Goal: Transaction & Acquisition: Purchase product/service

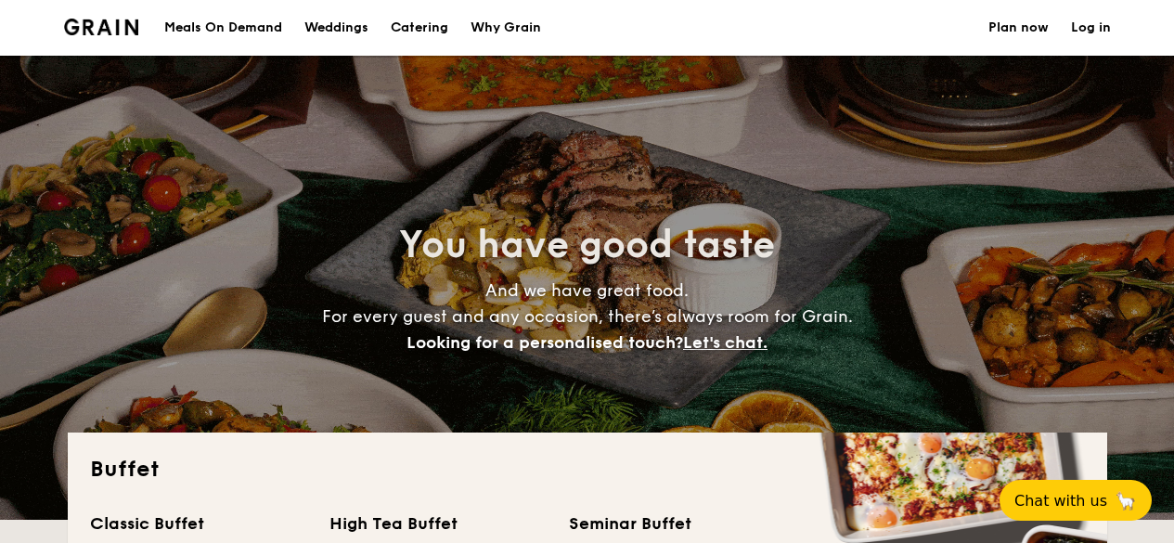
select select
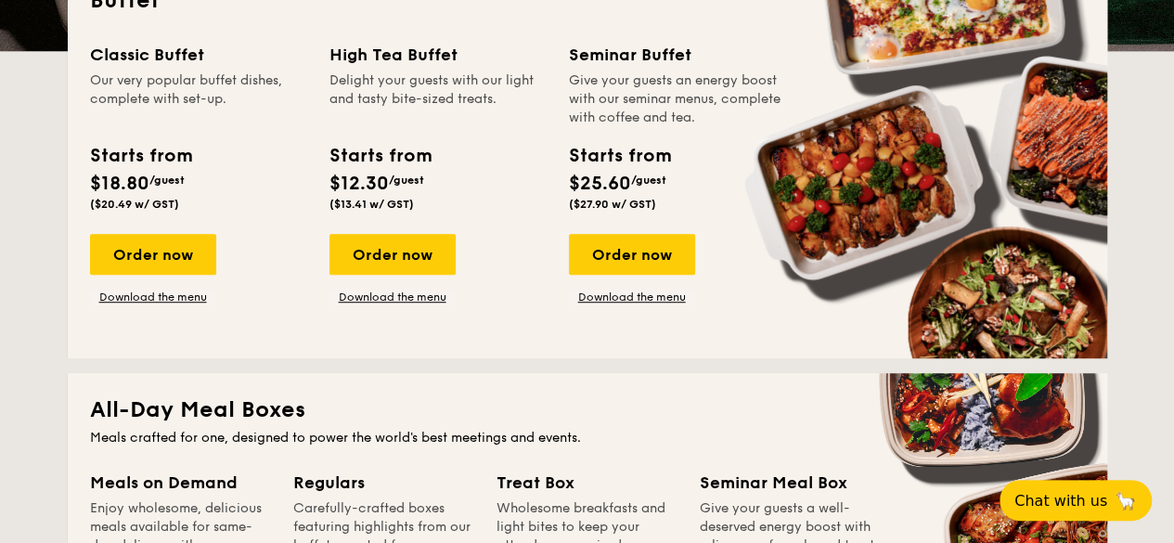
scroll to position [371, 0]
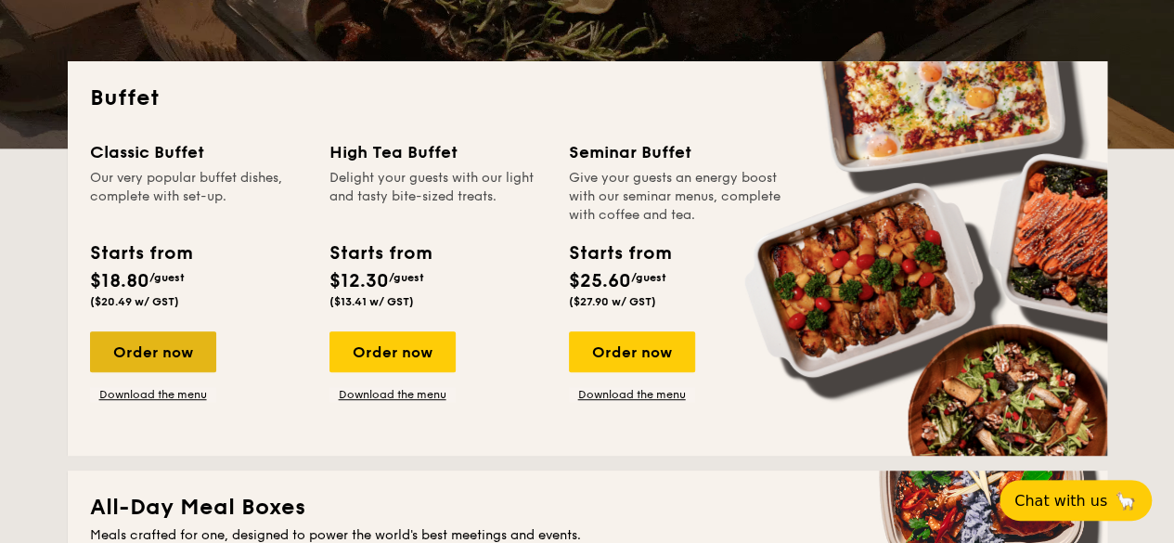
click at [204, 341] on div "Order now" at bounding box center [153, 351] width 126 height 41
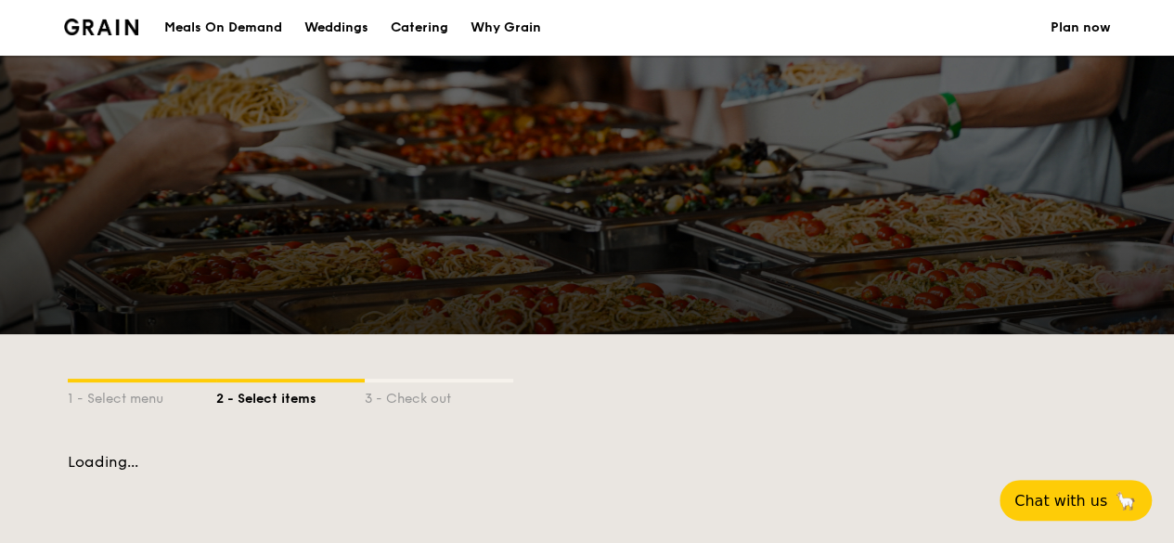
scroll to position [371, 0]
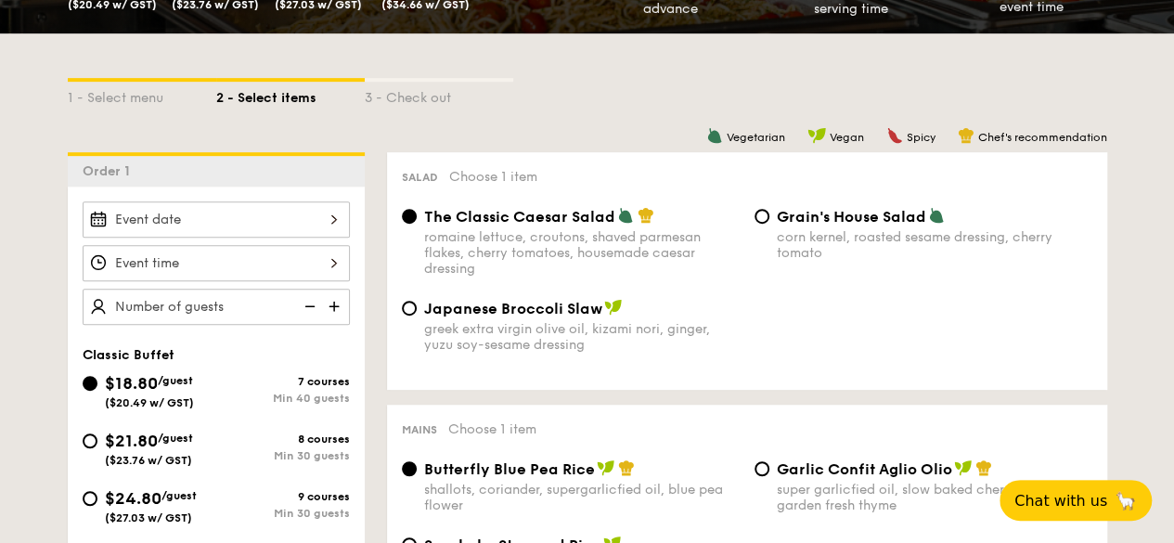
click at [310, 226] on div at bounding box center [216, 219] width 267 height 36
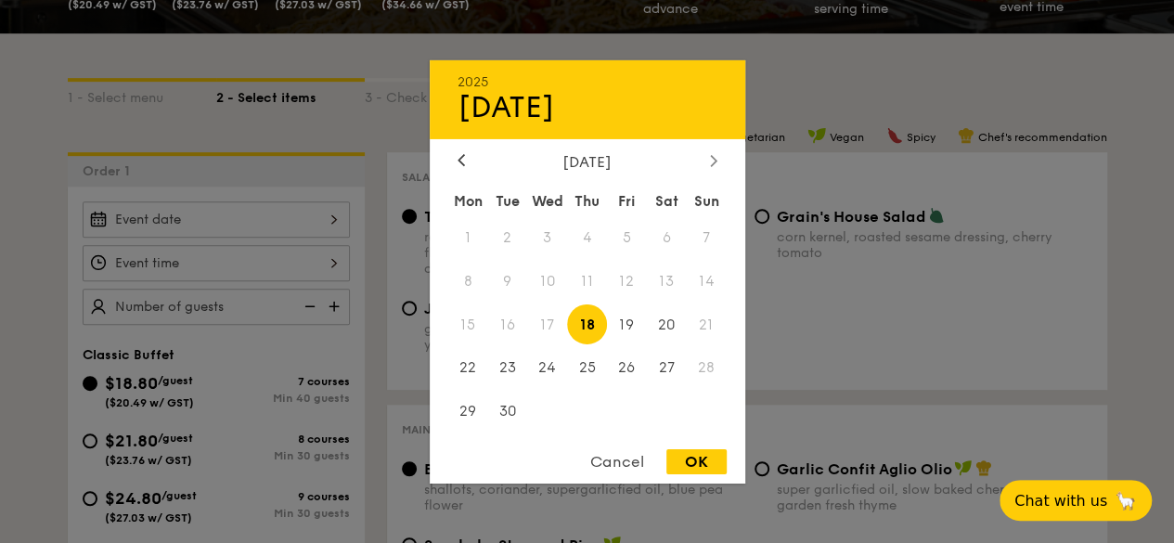
click at [705, 154] on div at bounding box center [713, 161] width 17 height 18
click at [676, 368] on span "25" at bounding box center [667, 368] width 40 height 40
click at [689, 452] on div "OK" at bounding box center [696, 461] width 60 height 25
type input "[DATE]"
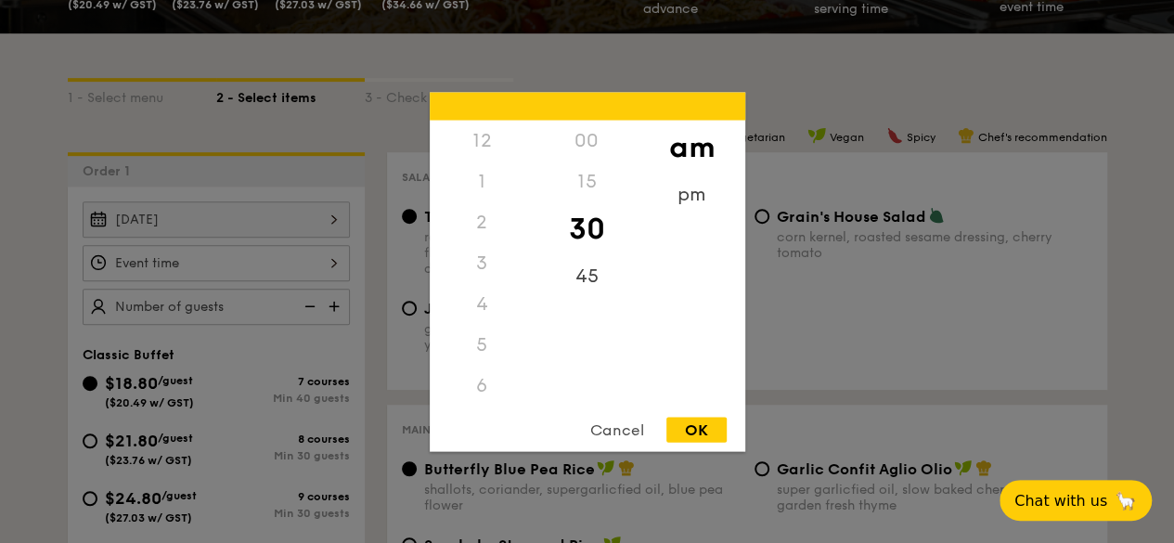
click at [333, 264] on div "12 1 2 3 4 5 6 7 8 9 10 11 00 15 30 45 am pm Cancel OK" at bounding box center [216, 263] width 267 height 36
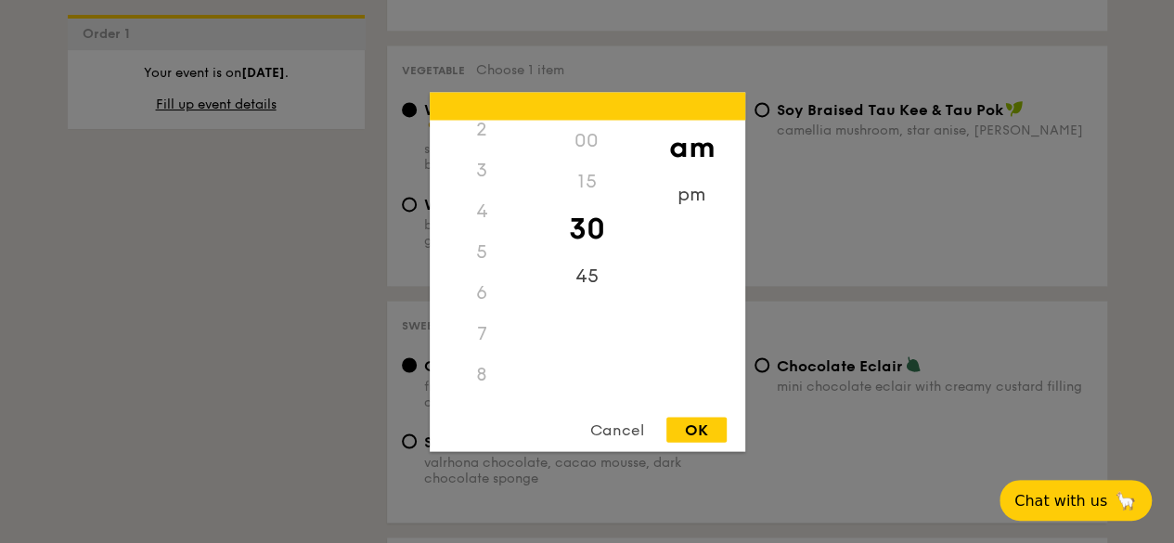
scroll to position [0, 0]
drag, startPoint x: 690, startPoint y: 193, endPoint x: 674, endPoint y: 198, distance: 17.3
click at [690, 193] on div "pm" at bounding box center [691, 201] width 105 height 54
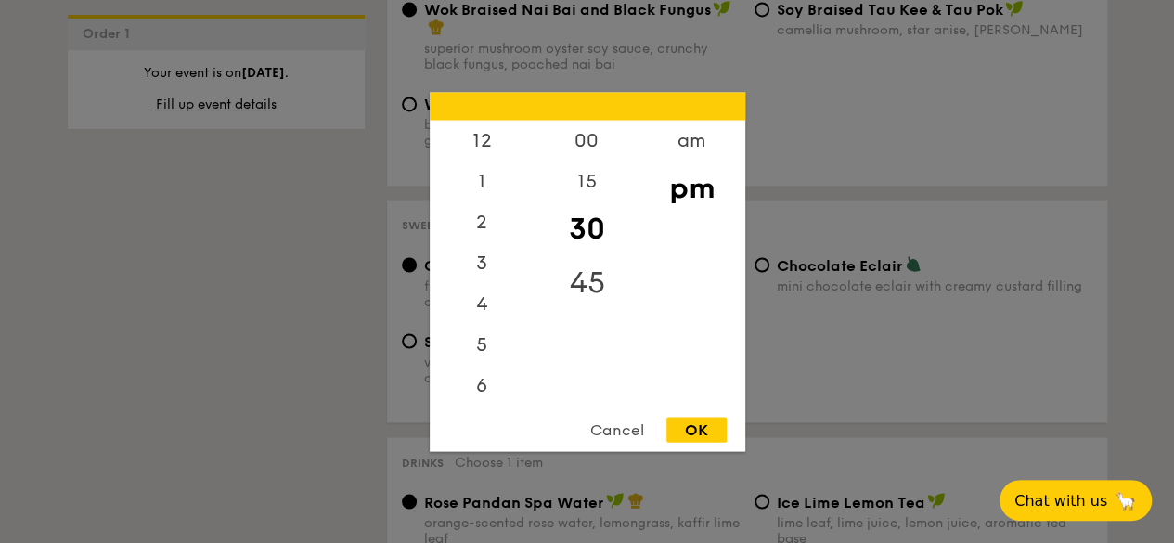
scroll to position [1670, 0]
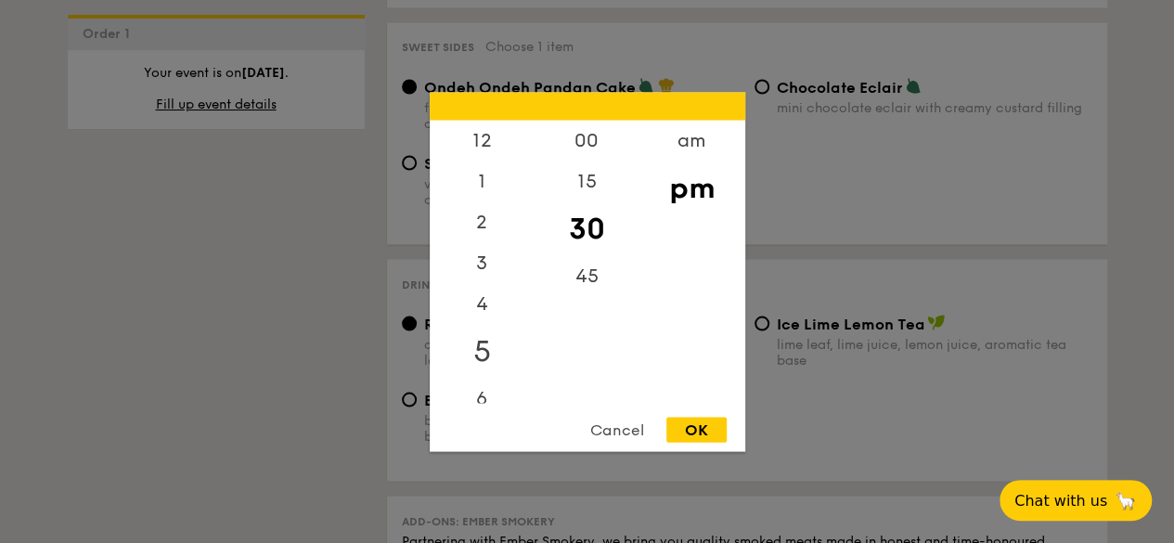
click at [479, 358] on div "5" at bounding box center [482, 351] width 105 height 54
drag, startPoint x: 493, startPoint y: 376, endPoint x: 495, endPoint y: 388, distance: 12.2
click at [495, 387] on div "12 1 2 3 4 5 6 7 8 9 10 11" at bounding box center [482, 261] width 105 height 283
click at [496, 389] on div "6" at bounding box center [482, 405] width 105 height 54
click at [690, 424] on div "OK" at bounding box center [696, 429] width 60 height 25
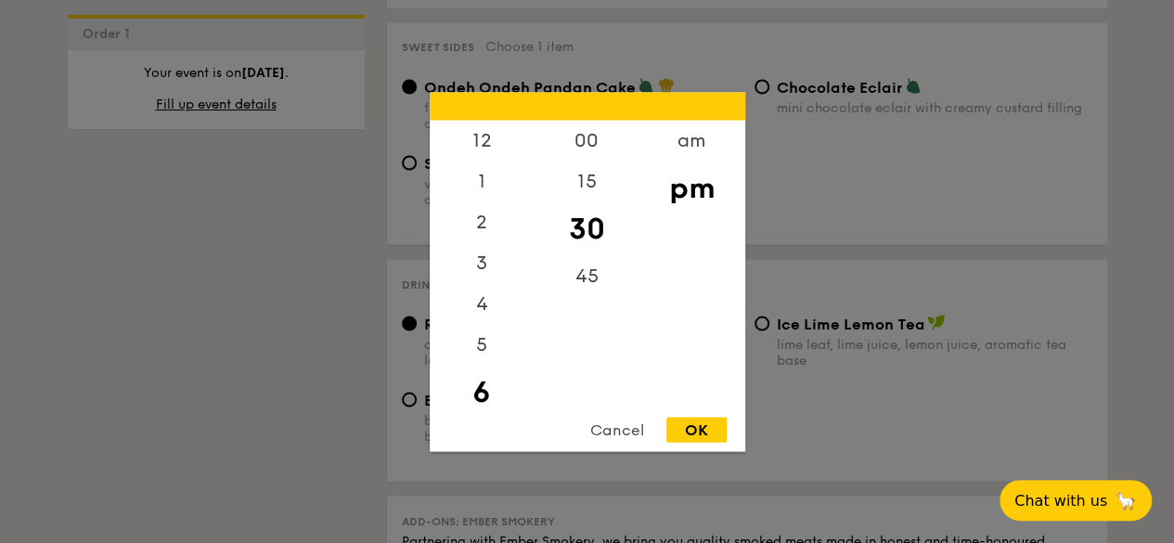
type input "6:30PM"
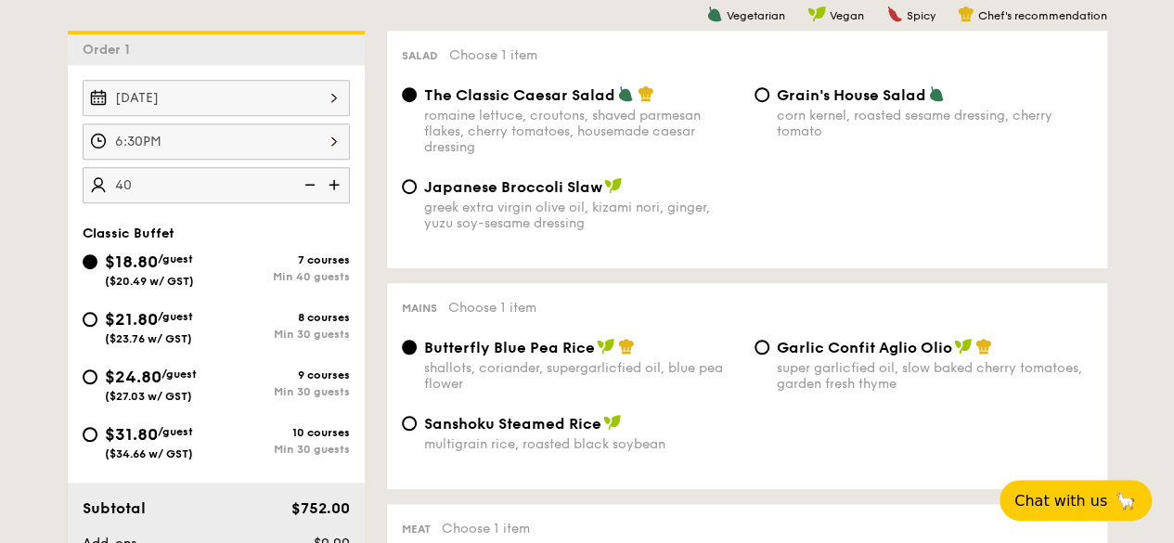
scroll to position [464, 0]
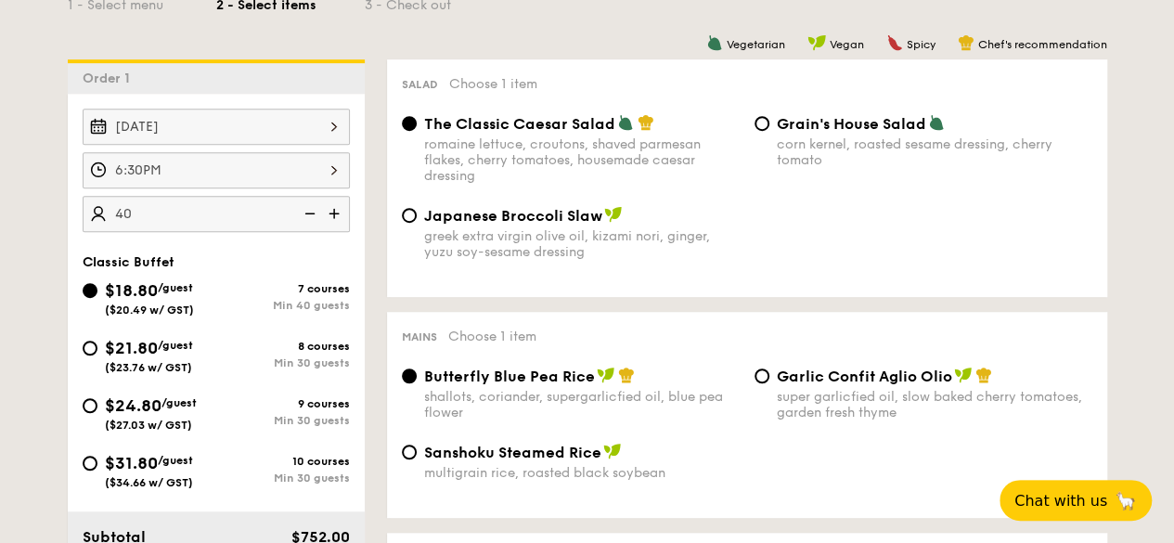
type input "40 guests"
click at [430, 220] on span "Japanese Broccoli Slaw" at bounding box center [513, 216] width 178 height 18
click at [417, 220] on input "Japanese Broccoli Slaw greek extra virgin olive oil, kizami [PERSON_NAME], yuzu…" at bounding box center [409, 215] width 15 height 15
radio input "true"
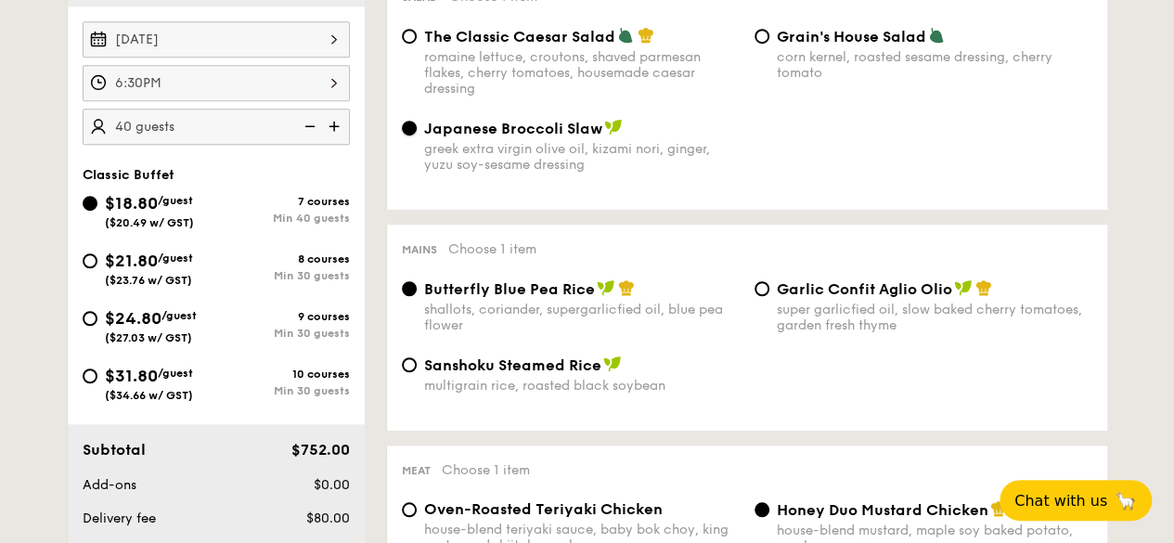
scroll to position [742, 0]
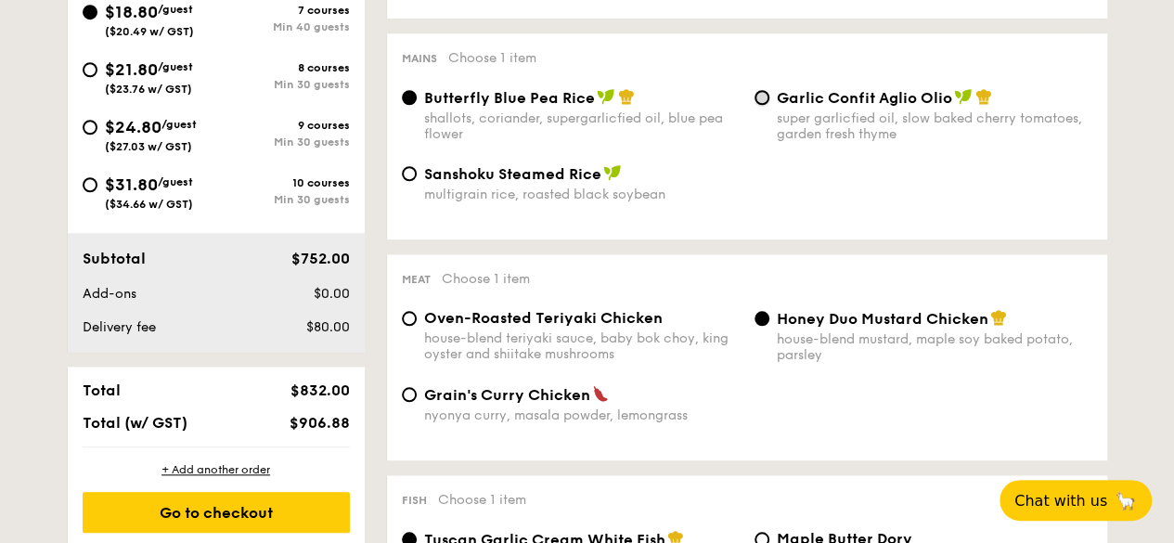
click at [754, 97] on input "Garlic Confit Aglio Olio super garlicfied oil, slow baked cherry tomatoes, gard…" at bounding box center [761, 97] width 15 height 15
radio input "true"
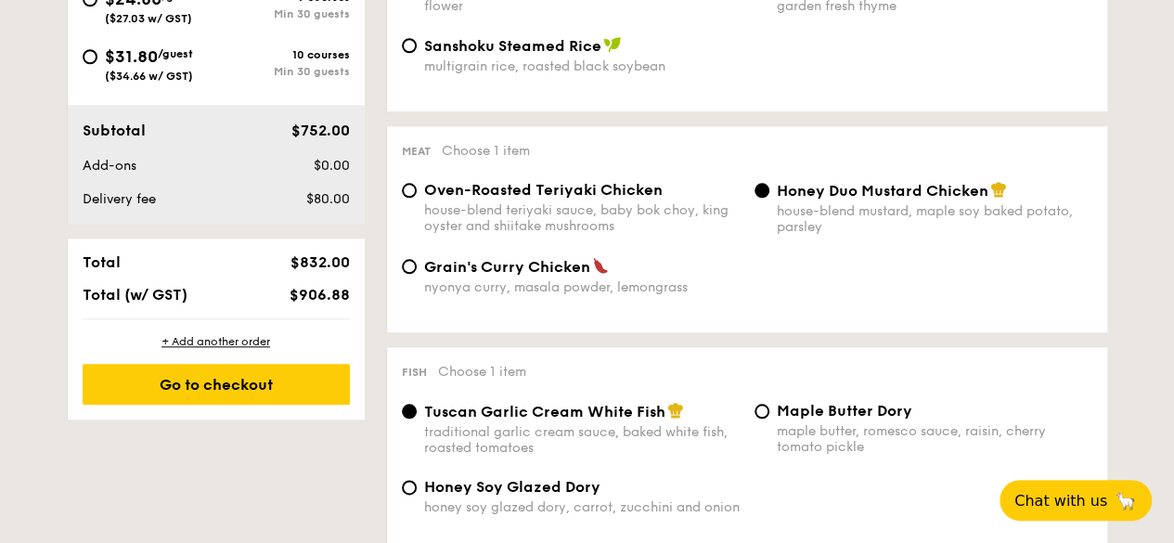
scroll to position [835, 0]
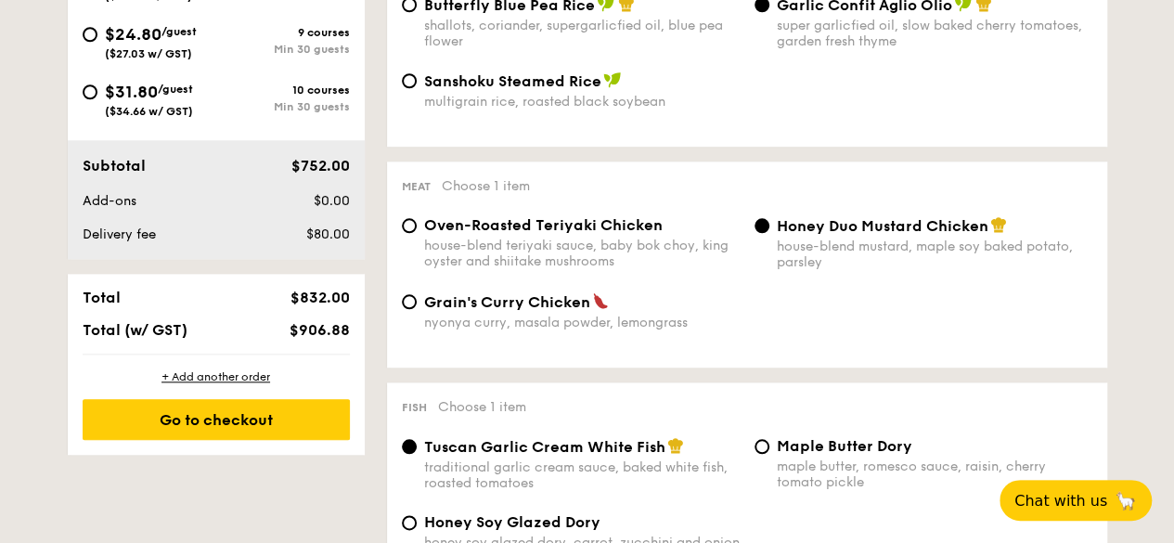
click at [546, 292] on div "Oven-Roasted Teriyaki Chicken house-blend teriyaki sauce, baby bok choy, king o…" at bounding box center [746, 254] width 705 height 76
click at [561, 302] on span "Grain's Curry Chicken" at bounding box center [507, 302] width 166 height 18
click at [417, 302] on input "Grain's [PERSON_NAME] Chicken nyonya [PERSON_NAME], masala powder, lemongrass" at bounding box center [409, 301] width 15 height 15
radio input "true"
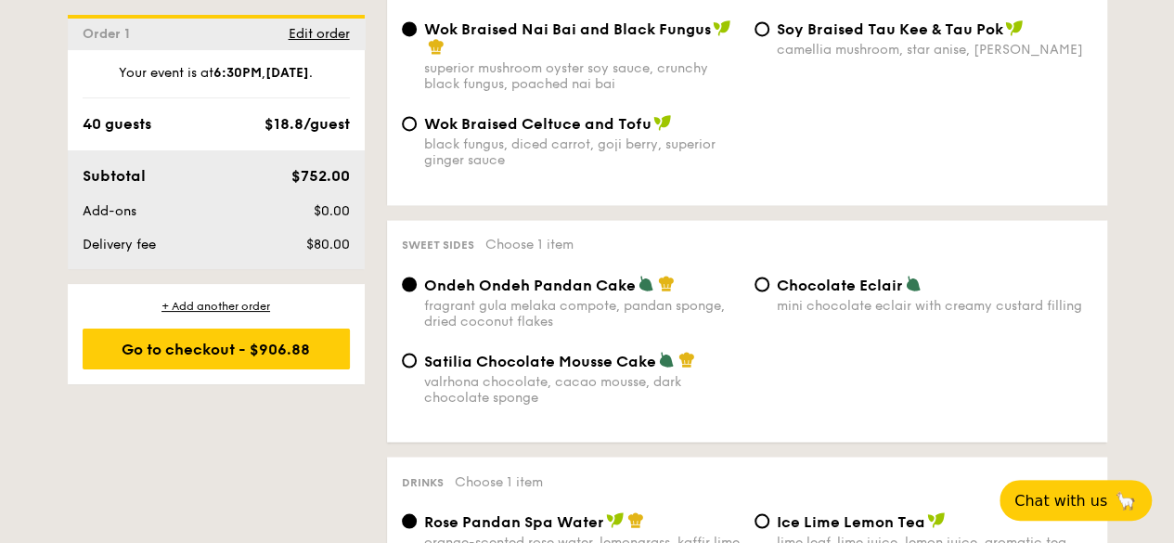
scroll to position [1670, 0]
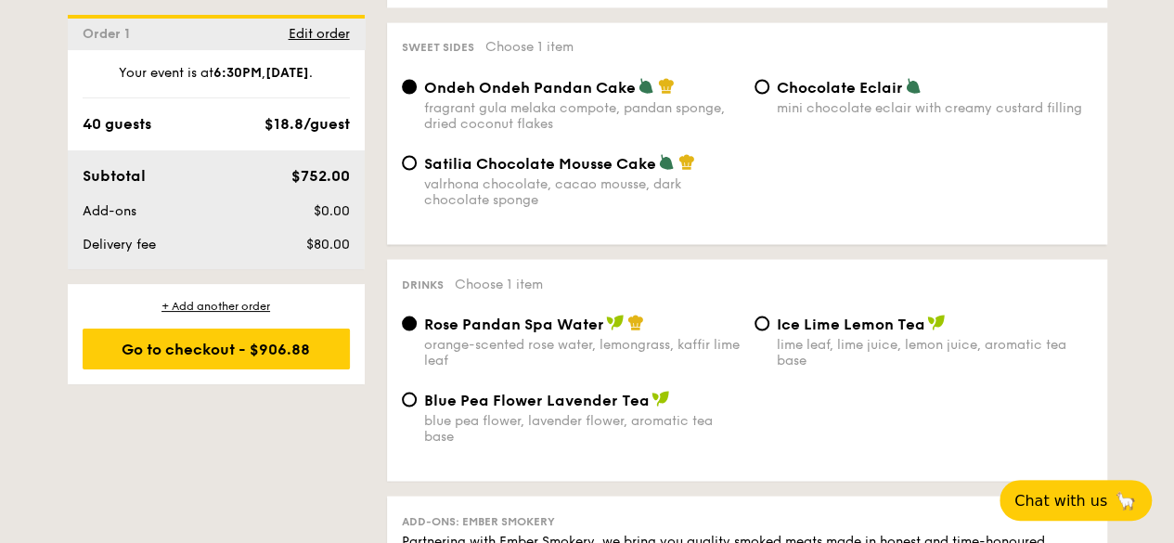
click at [538, 170] on span "Satilia Chocolate Mousse Cake" at bounding box center [540, 163] width 232 height 18
click at [417, 170] on input "Satilia Chocolate Mousse Cake valrhona chocolate, cacao mousse, dark chocolate …" at bounding box center [409, 162] width 15 height 15
radio input "true"
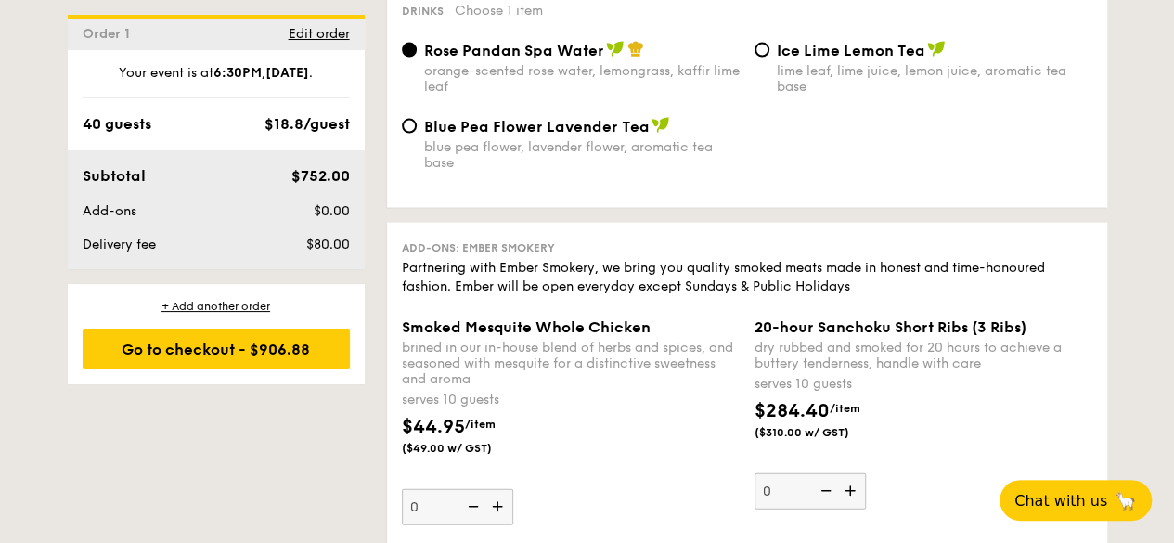
scroll to position [1949, 0]
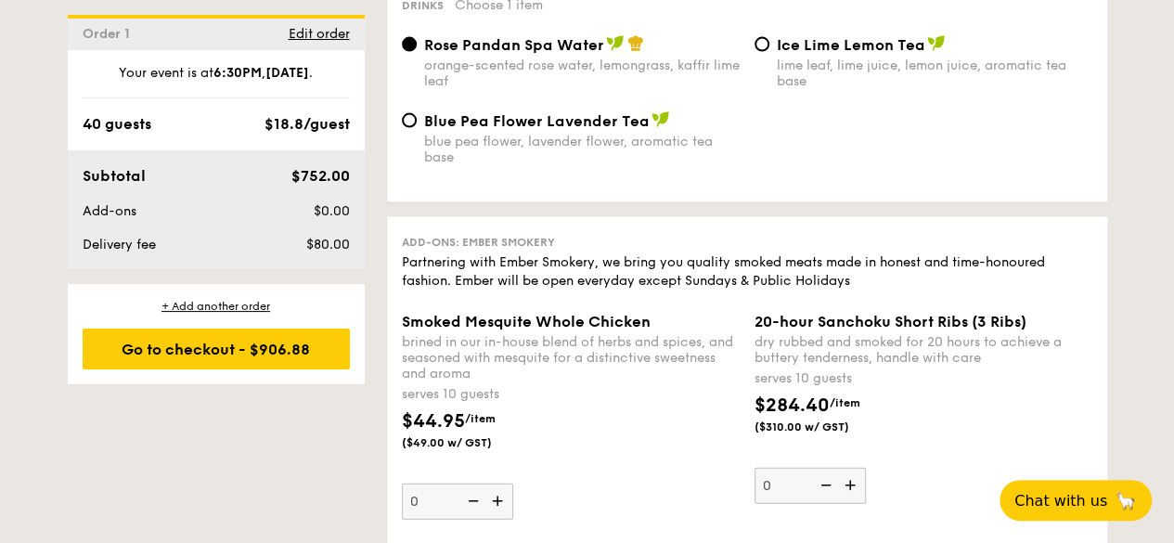
click at [771, 60] on div "Ice Lime Lemon Tea lime leaf, lime juice, lemon juice, aromatic tea base" at bounding box center [923, 62] width 353 height 54
click at [765, 52] on input "Ice Lime Lemon Tea lime leaf, lime juice, lemon juice, aromatic tea base" at bounding box center [761, 44] width 15 height 15
radio input "true"
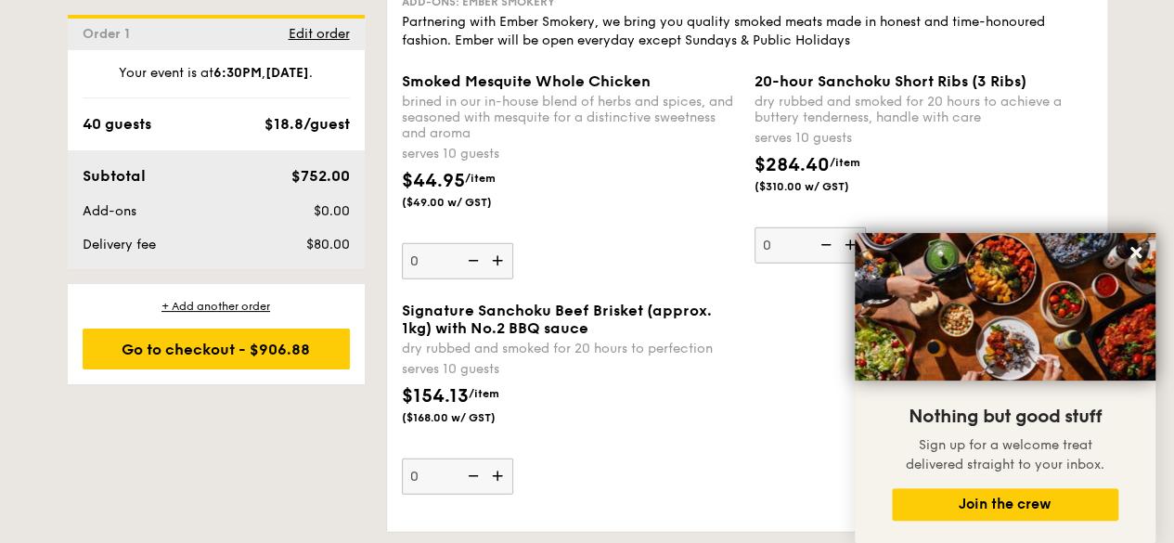
scroll to position [2227, 0]
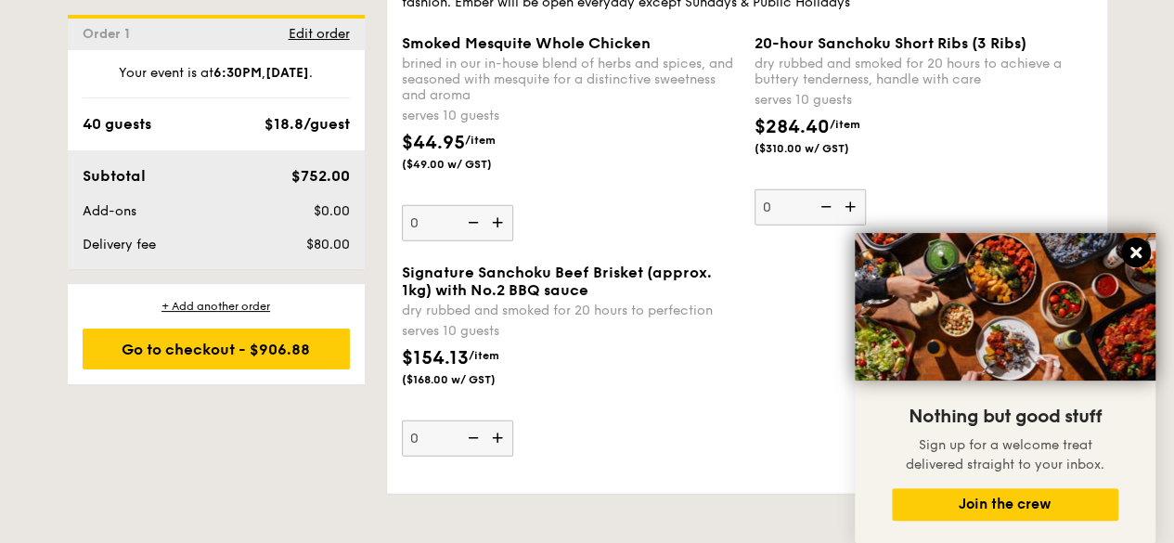
click at [1126, 250] on button at bounding box center [1136, 253] width 30 height 30
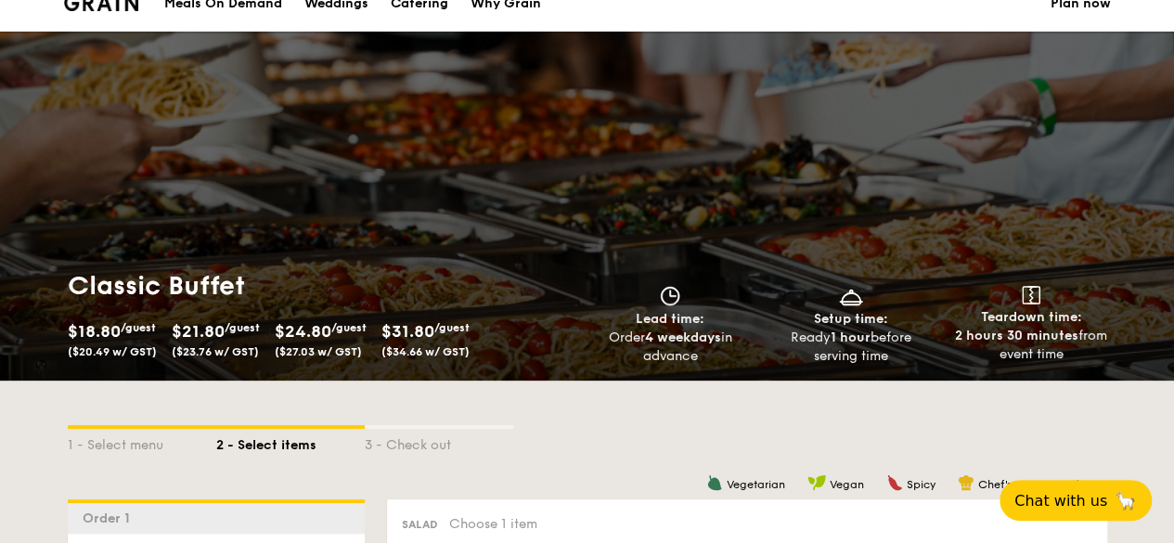
scroll to position [0, 0]
